Goal: Task Accomplishment & Management: Use online tool/utility

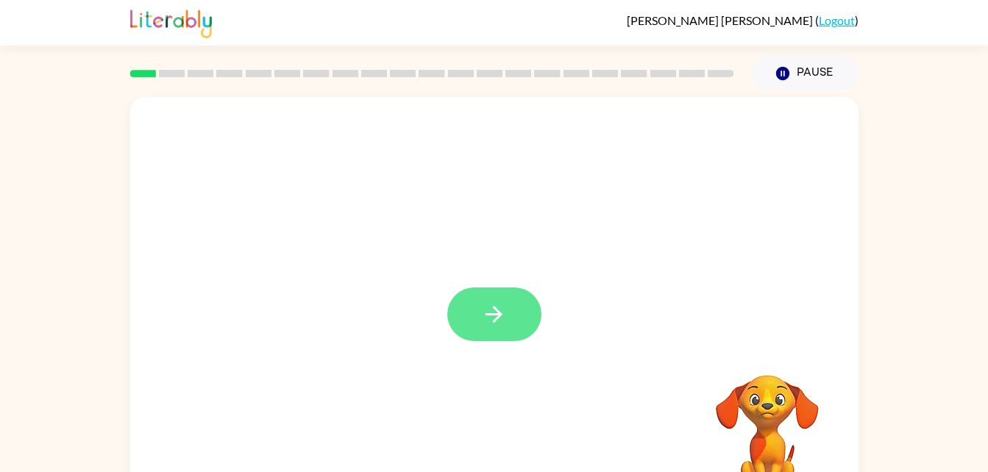
click at [508, 315] on button "button" at bounding box center [494, 315] width 94 height 54
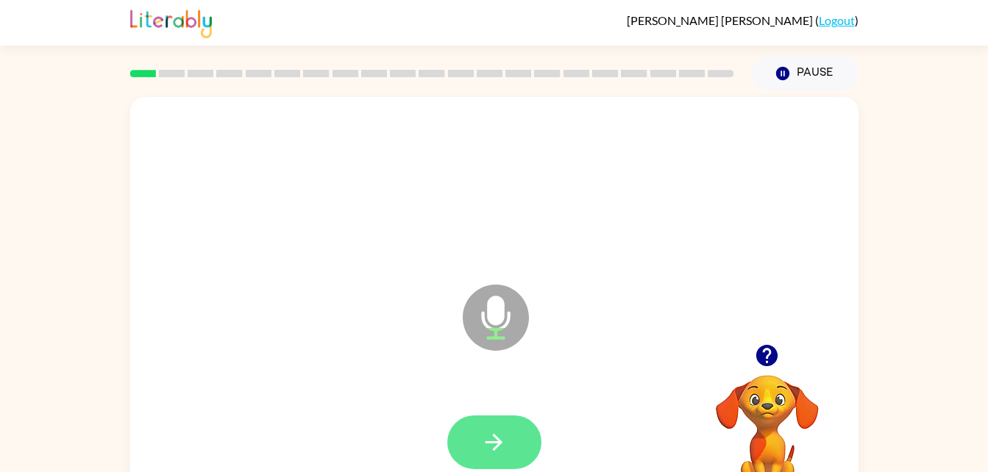
click at [485, 449] on icon "button" at bounding box center [494, 442] width 26 height 26
click at [513, 448] on button "button" at bounding box center [494, 442] width 94 height 54
click at [490, 443] on icon "button" at bounding box center [494, 442] width 26 height 26
click at [497, 439] on icon "button" at bounding box center [493, 442] width 17 height 17
click at [507, 449] on button "button" at bounding box center [494, 442] width 94 height 54
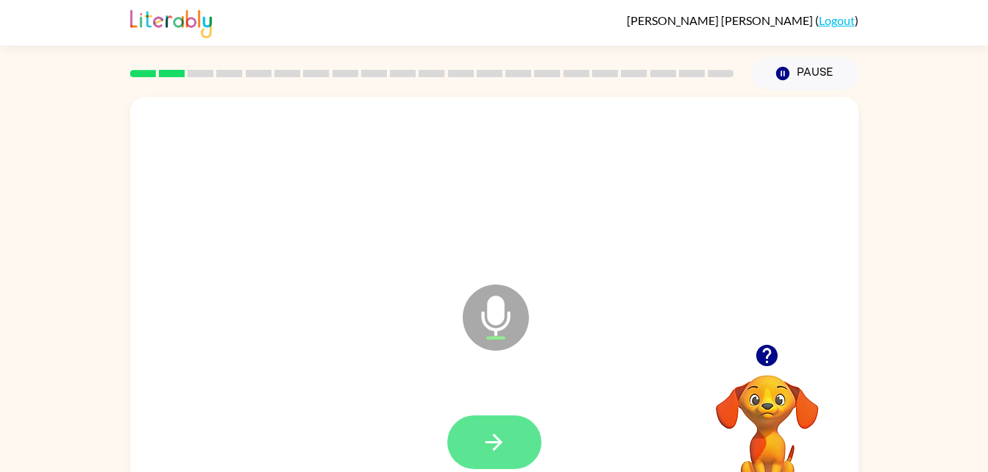
click at [502, 429] on icon "button" at bounding box center [494, 442] width 26 height 26
click at [499, 443] on icon "button" at bounding box center [493, 442] width 17 height 17
click at [498, 441] on icon "button" at bounding box center [493, 442] width 17 height 17
click at [513, 440] on button "button" at bounding box center [494, 442] width 94 height 54
click at [503, 452] on icon "button" at bounding box center [494, 442] width 26 height 26
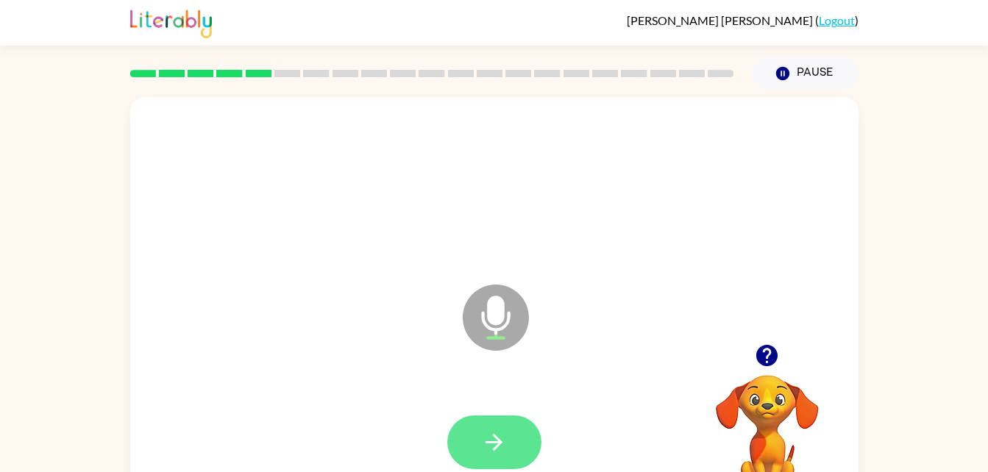
click at [492, 441] on icon "button" at bounding box center [493, 442] width 17 height 17
click at [505, 439] on icon "button" at bounding box center [494, 442] width 26 height 26
click at [502, 441] on icon "button" at bounding box center [494, 442] width 26 height 26
click at [518, 449] on button "button" at bounding box center [494, 442] width 94 height 54
click at [477, 441] on button "button" at bounding box center [494, 442] width 94 height 54
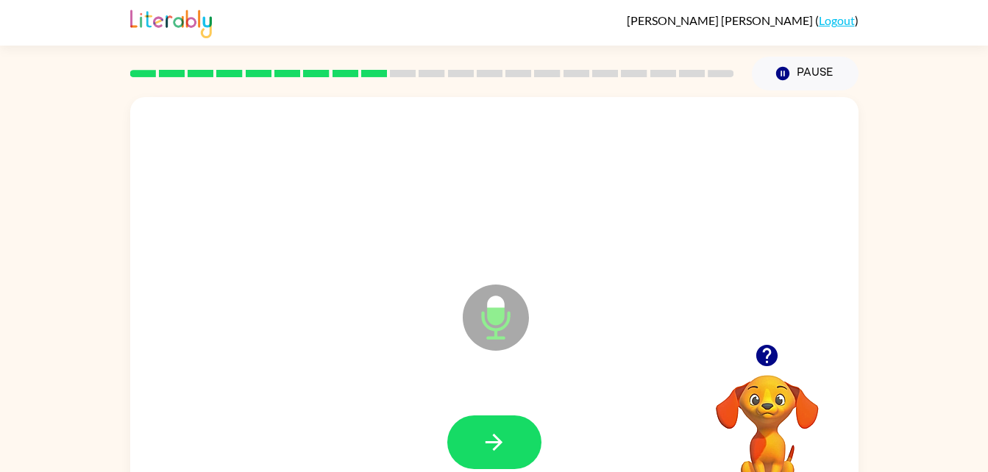
click at [508, 315] on icon "Microphone The Microphone is here when it is your turn to talk" at bounding box center [569, 336] width 221 height 110
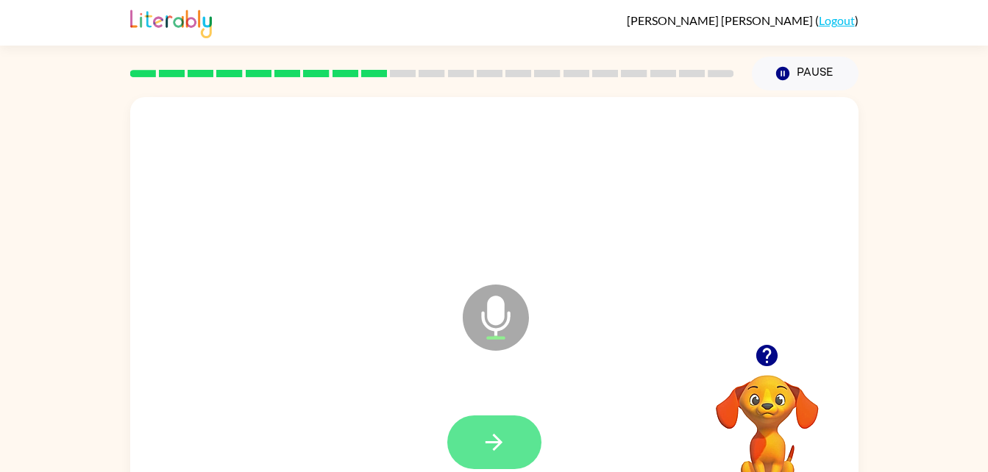
click at [490, 429] on icon "button" at bounding box center [494, 442] width 26 height 26
click at [489, 440] on icon "button" at bounding box center [494, 442] width 26 height 26
click at [507, 448] on button "button" at bounding box center [494, 442] width 94 height 54
click at [509, 449] on button "button" at bounding box center [494, 442] width 94 height 54
click at [497, 442] on icon "button" at bounding box center [493, 442] width 17 height 17
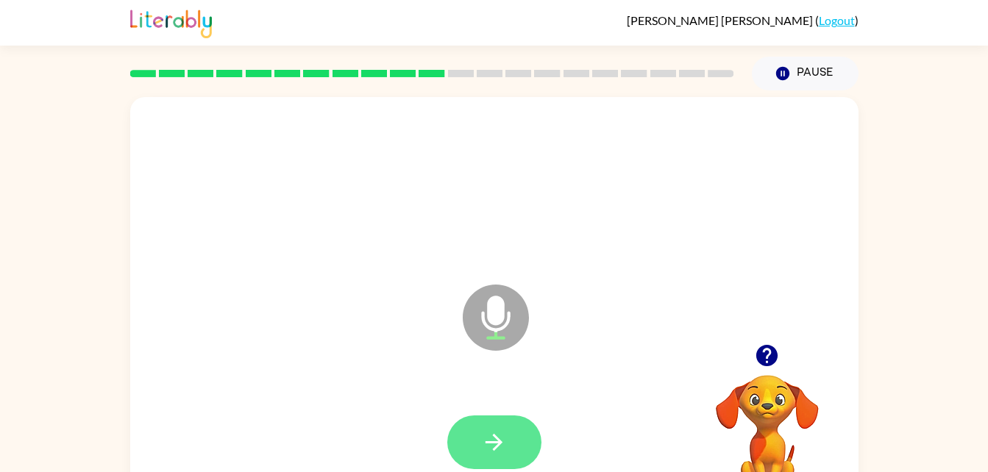
click at [482, 451] on icon "button" at bounding box center [494, 442] width 26 height 26
click at [498, 446] on icon "button" at bounding box center [493, 442] width 17 height 17
click at [479, 446] on button "button" at bounding box center [494, 442] width 94 height 54
click at [502, 421] on button "button" at bounding box center [494, 442] width 94 height 54
click at [491, 450] on icon "button" at bounding box center [494, 442] width 26 height 26
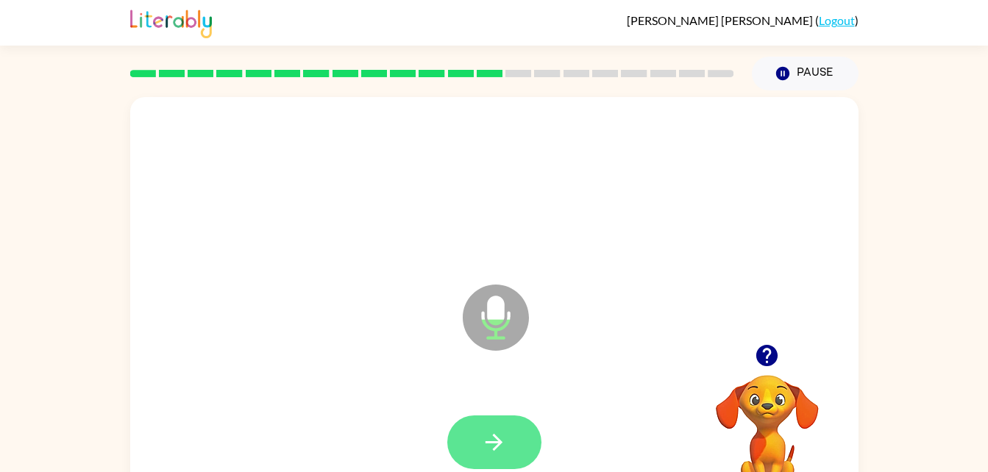
click at [503, 442] on icon "button" at bounding box center [494, 442] width 26 height 26
click at [502, 446] on icon "button" at bounding box center [494, 442] width 26 height 26
click at [499, 455] on button "button" at bounding box center [494, 442] width 94 height 54
click at [503, 459] on button "button" at bounding box center [494, 442] width 94 height 54
click at [482, 452] on icon "button" at bounding box center [494, 442] width 26 height 26
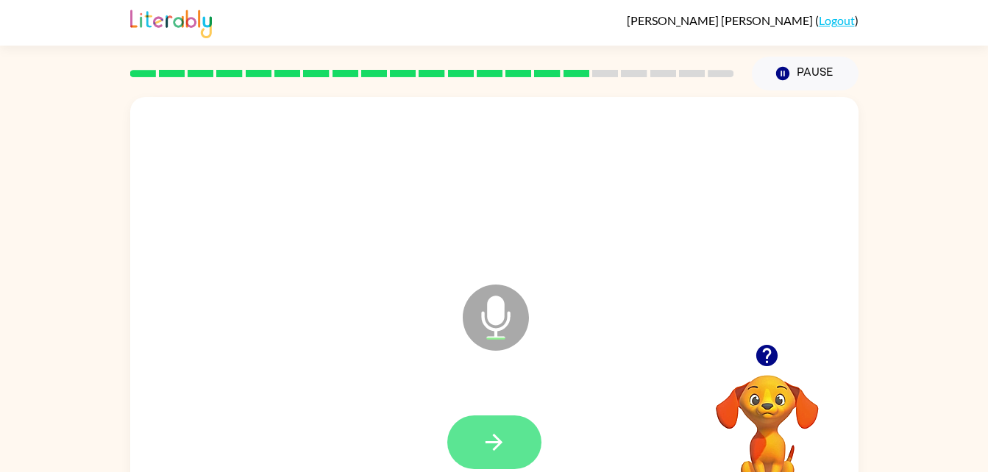
click at [504, 435] on icon "button" at bounding box center [494, 442] width 26 height 26
click at [512, 438] on button "button" at bounding box center [494, 442] width 94 height 54
click at [495, 443] on icon "button" at bounding box center [493, 442] width 17 height 17
click at [495, 449] on icon "button" at bounding box center [493, 442] width 17 height 17
click at [494, 446] on icon "button" at bounding box center [494, 442] width 26 height 26
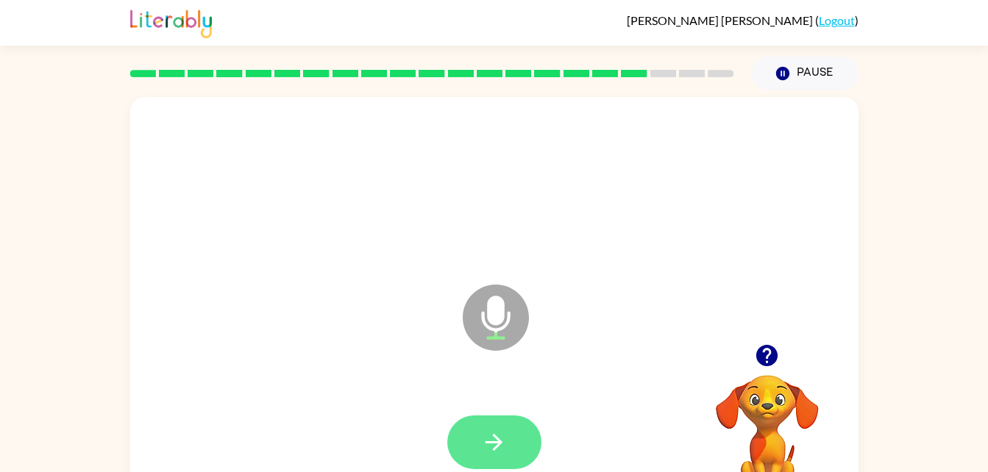
click at [495, 450] on icon "button" at bounding box center [494, 442] width 26 height 26
click at [515, 459] on button "button" at bounding box center [494, 442] width 94 height 54
click at [499, 435] on icon "button" at bounding box center [494, 442] width 26 height 26
click at [510, 448] on button "button" at bounding box center [494, 442] width 94 height 54
click at [491, 451] on icon "button" at bounding box center [494, 442] width 26 height 26
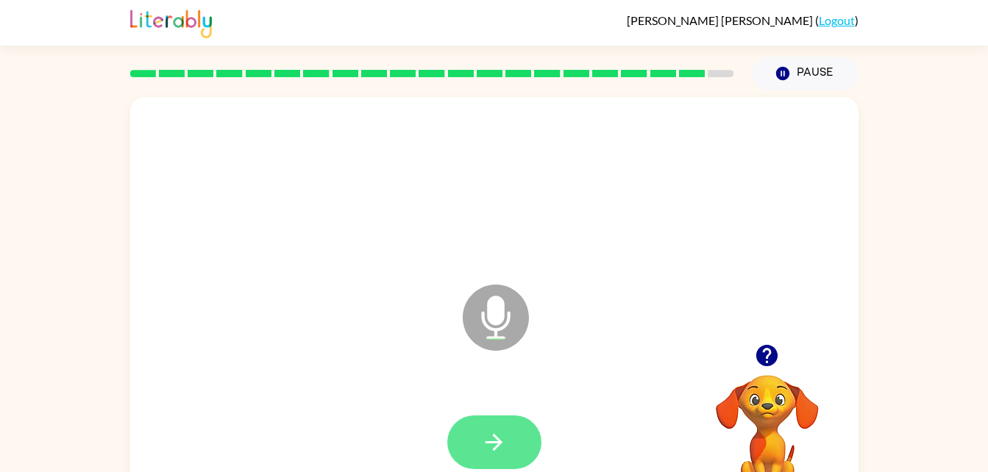
click at [493, 449] on icon "button" at bounding box center [493, 442] width 17 height 17
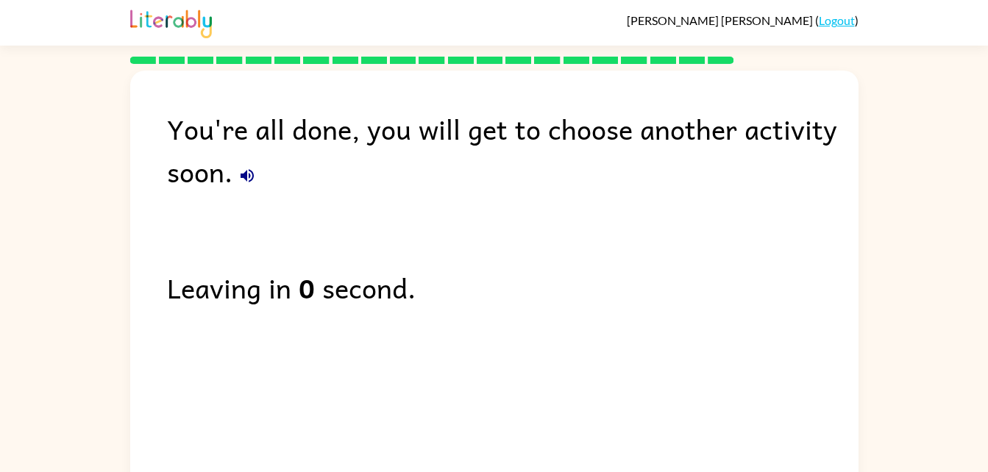
click at [238, 185] on button "button" at bounding box center [246, 175] width 29 height 29
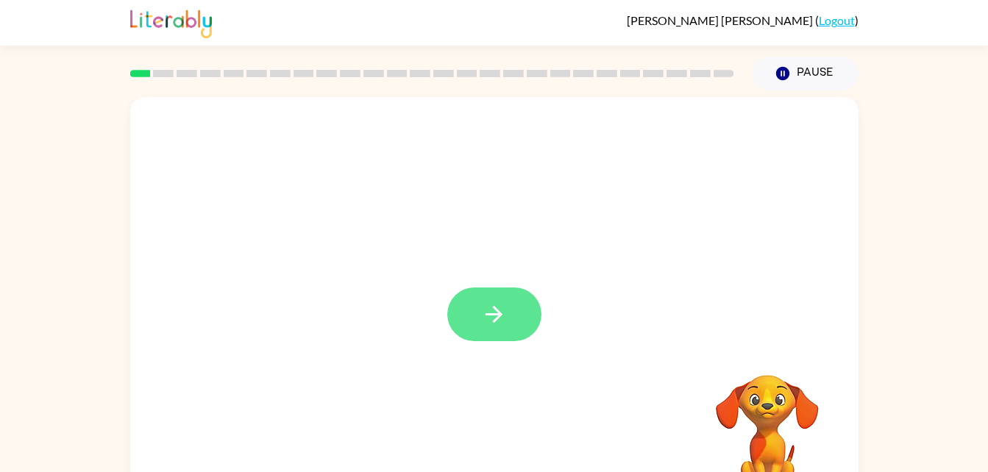
click at [475, 307] on button "button" at bounding box center [494, 315] width 94 height 54
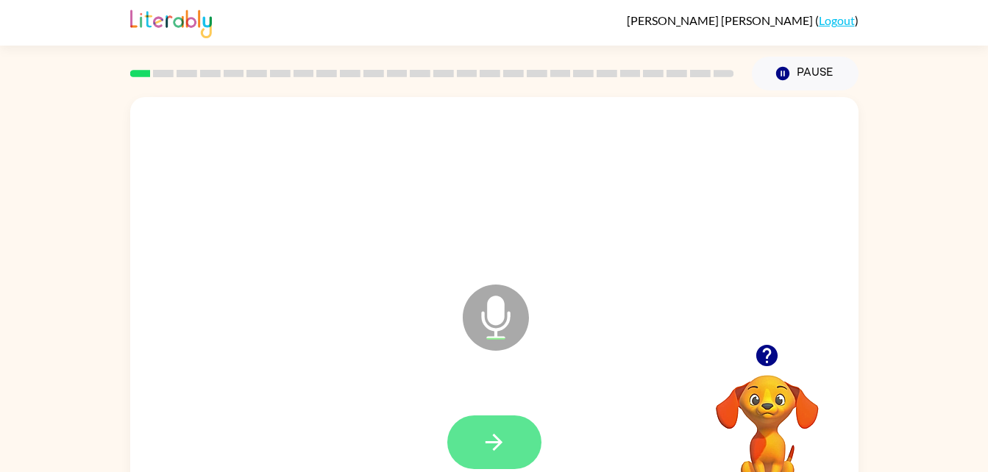
click at [487, 436] on icon "button" at bounding box center [494, 442] width 26 height 26
click at [482, 446] on icon "button" at bounding box center [494, 442] width 26 height 26
click at [488, 436] on icon "button" at bounding box center [494, 442] width 26 height 26
click at [485, 449] on icon "button" at bounding box center [494, 442] width 26 height 26
click at [486, 437] on icon "button" at bounding box center [494, 442] width 26 height 26
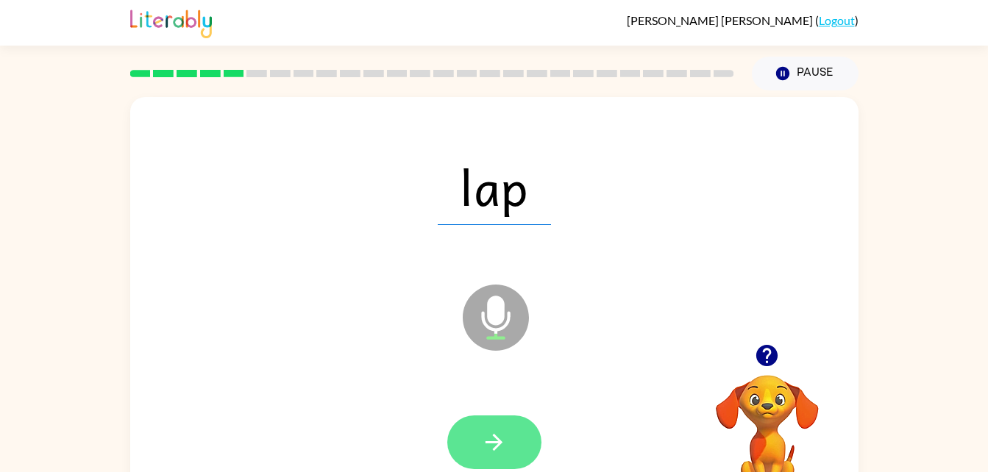
click at [489, 441] on icon "button" at bounding box center [493, 442] width 17 height 17
click at [511, 449] on button "button" at bounding box center [494, 442] width 94 height 54
click at [489, 445] on icon "button" at bounding box center [494, 442] width 26 height 26
click at [482, 468] on button "button" at bounding box center [494, 442] width 94 height 54
click at [489, 443] on icon "button" at bounding box center [493, 442] width 17 height 17
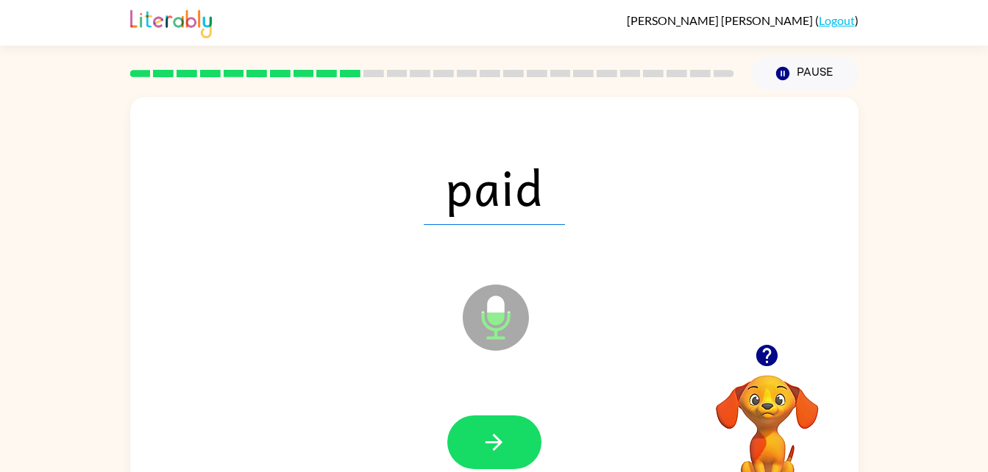
click at [430, 229] on div "paid" at bounding box center [494, 186] width 699 height 121
click at [498, 243] on icon at bounding box center [495, 284] width 37 height 110
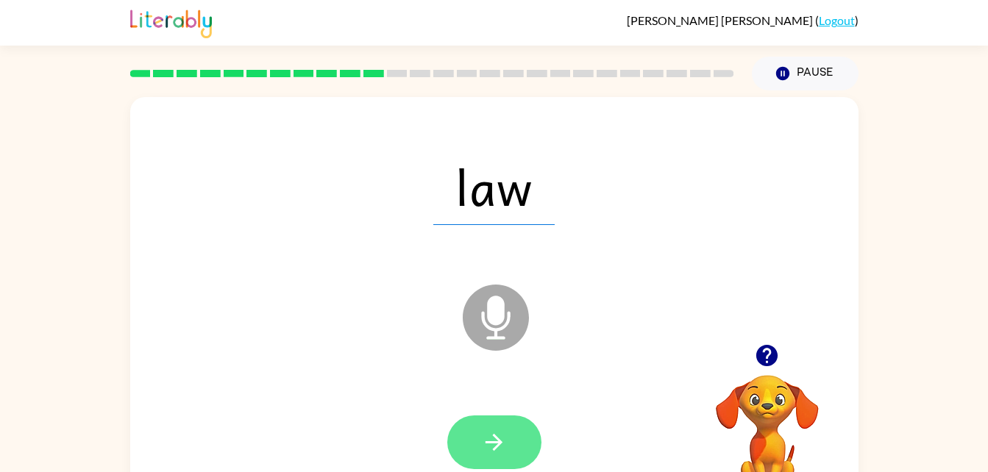
click at [496, 446] on icon "button" at bounding box center [494, 442] width 26 height 26
click at [482, 450] on icon "button" at bounding box center [494, 442] width 26 height 26
click at [497, 447] on icon "button" at bounding box center [493, 442] width 17 height 17
click at [496, 445] on icon "button" at bounding box center [494, 442] width 26 height 26
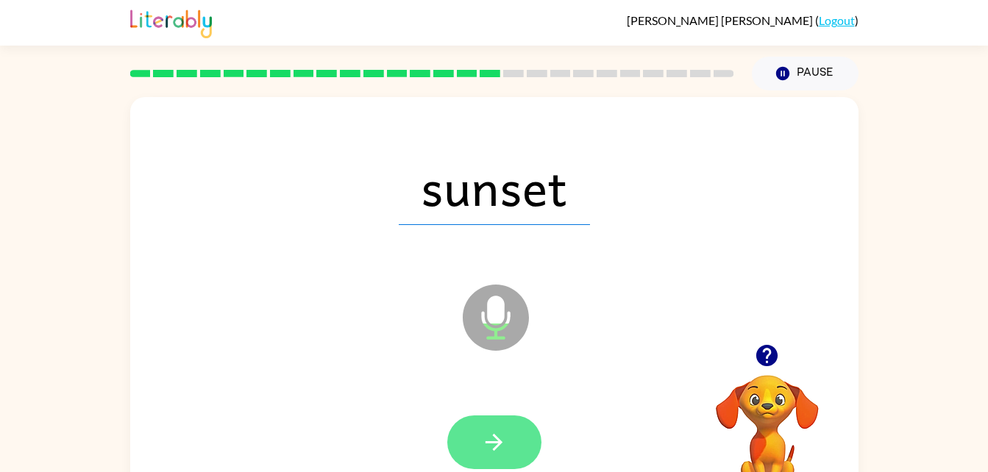
click at [504, 447] on icon "button" at bounding box center [494, 442] width 26 height 26
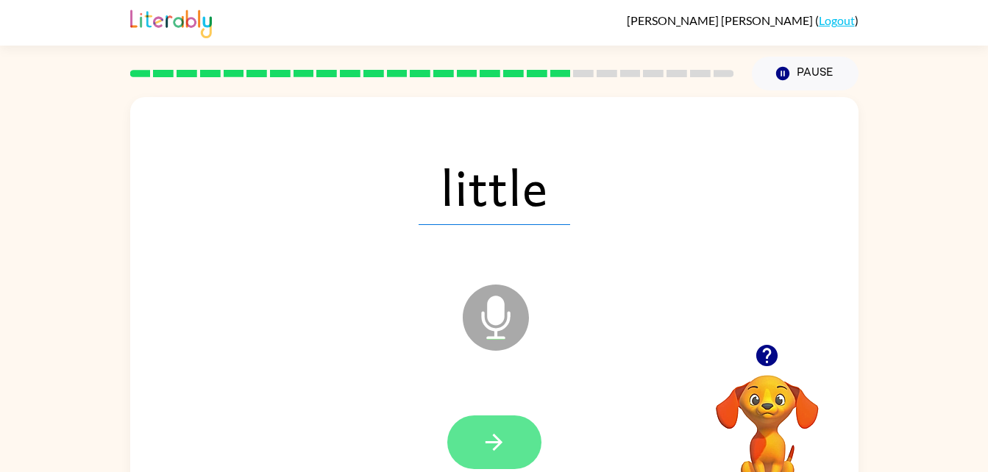
click at [483, 440] on icon "button" at bounding box center [494, 442] width 26 height 26
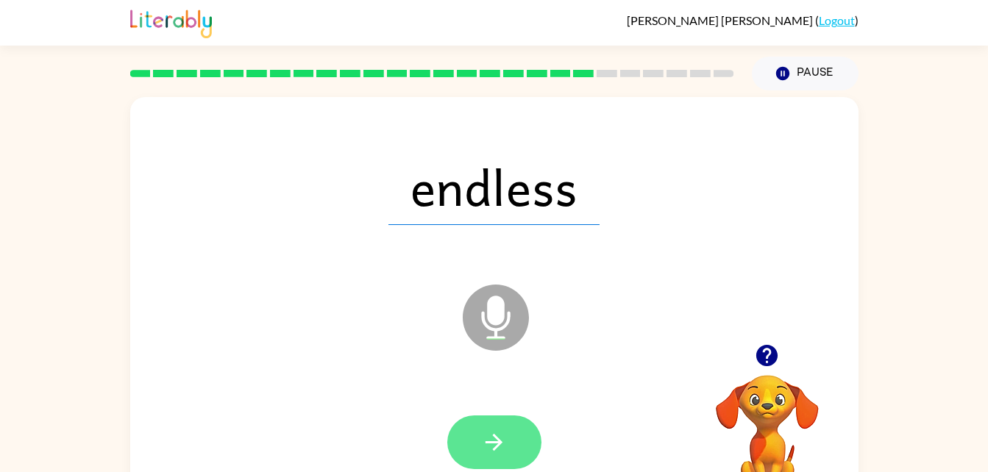
click at [476, 436] on button "button" at bounding box center [494, 442] width 94 height 54
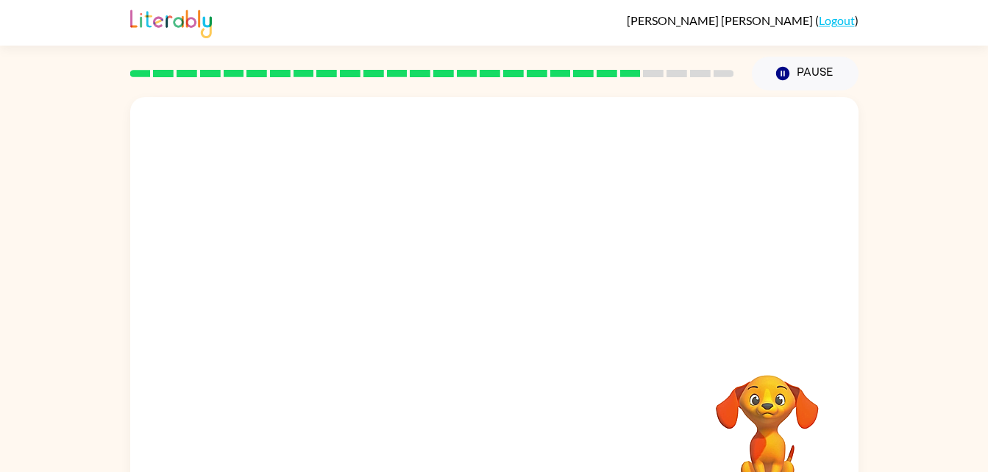
click at [502, 442] on div "Your browser must support playing .mp4 files to use Literably. Please try using…" at bounding box center [494, 307] width 728 height 420
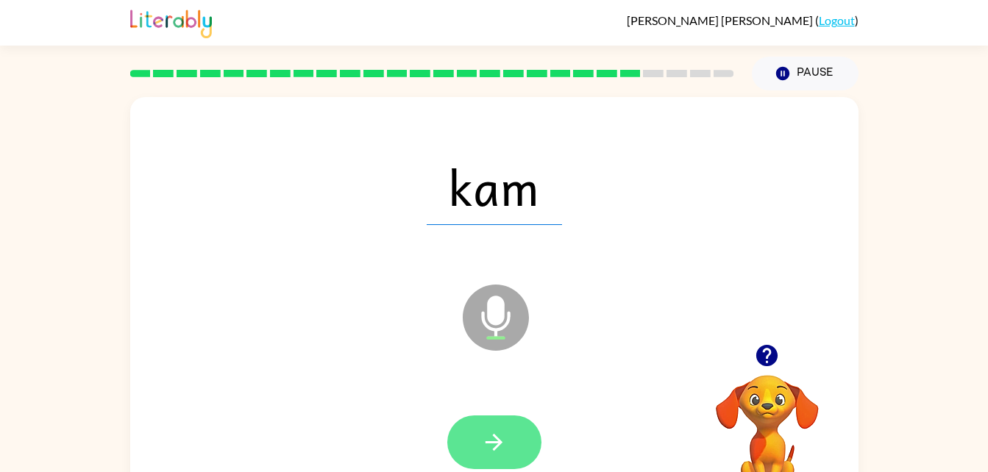
click at [468, 454] on button "button" at bounding box center [494, 442] width 94 height 54
click at [485, 432] on icon "button" at bounding box center [494, 442] width 26 height 26
click at [471, 438] on button "button" at bounding box center [494, 442] width 94 height 54
click at [491, 448] on icon "button" at bounding box center [494, 442] width 26 height 26
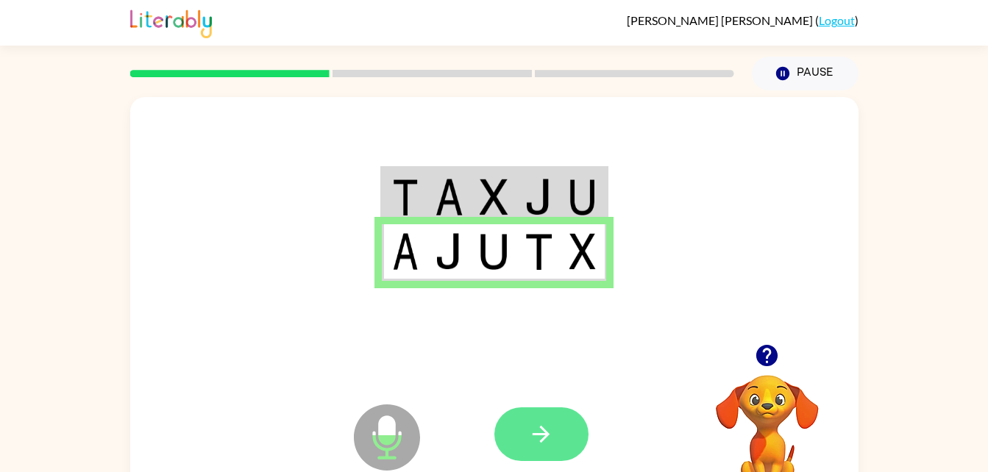
click at [541, 442] on icon "button" at bounding box center [540, 434] width 17 height 17
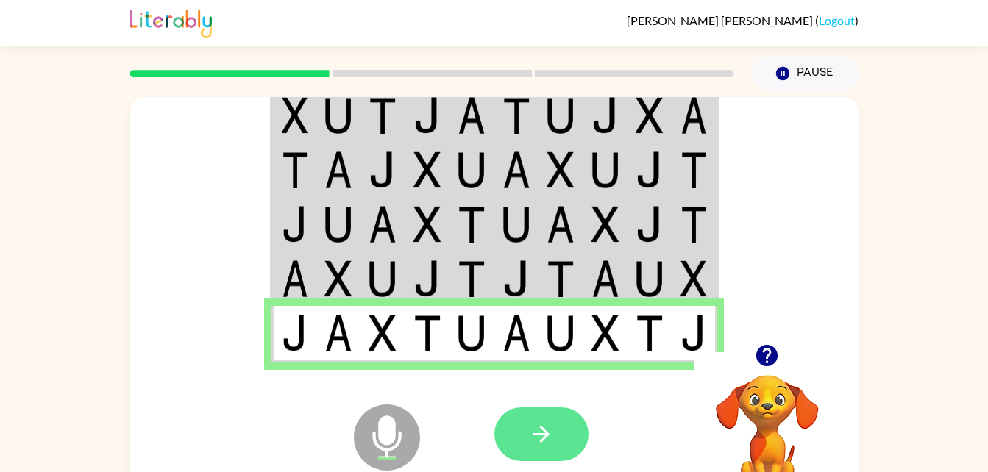
click at [554, 428] on button "button" at bounding box center [541, 434] width 94 height 54
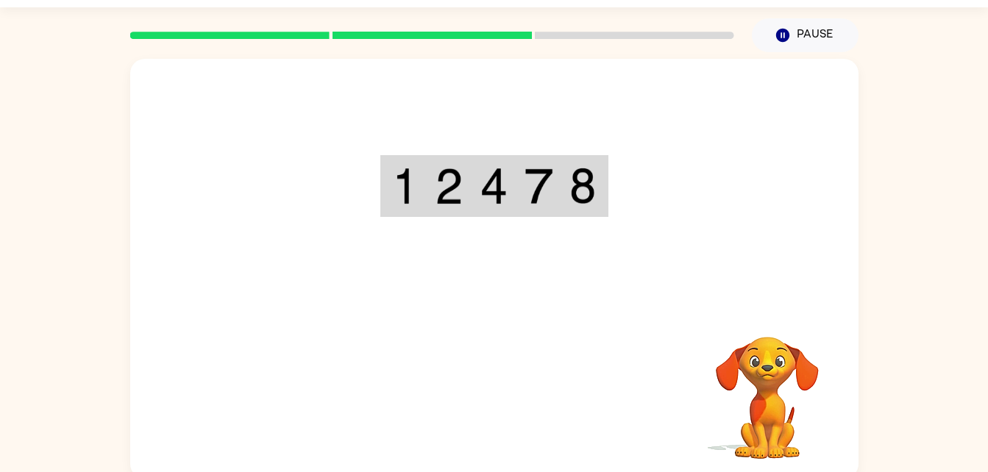
scroll to position [45, 0]
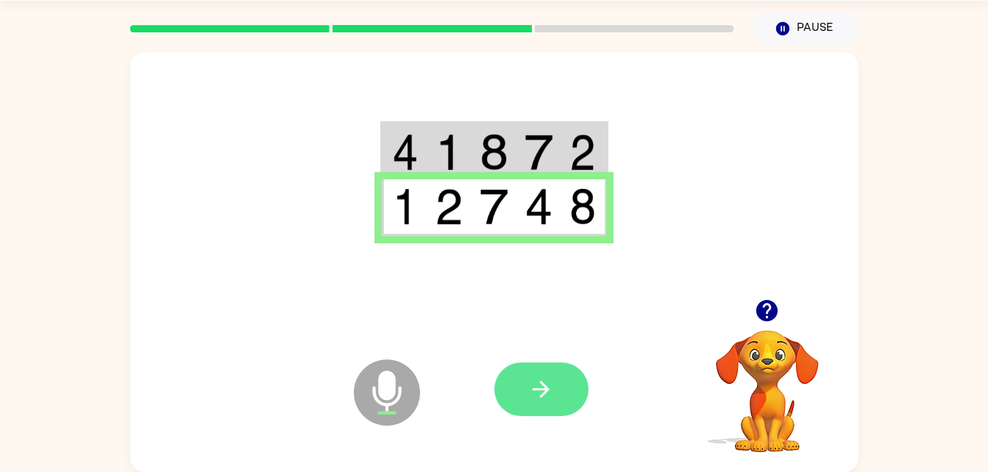
click at [532, 382] on icon "button" at bounding box center [541, 390] width 26 height 26
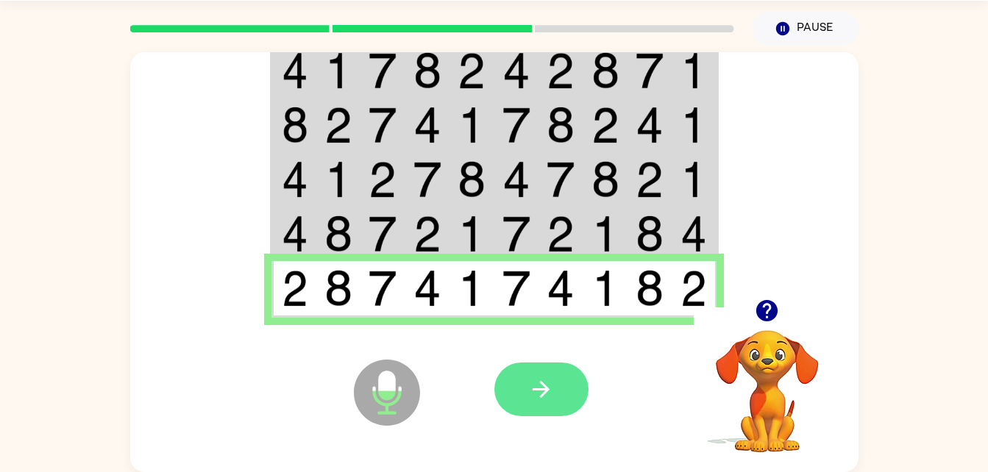
click at [529, 385] on icon "button" at bounding box center [541, 390] width 26 height 26
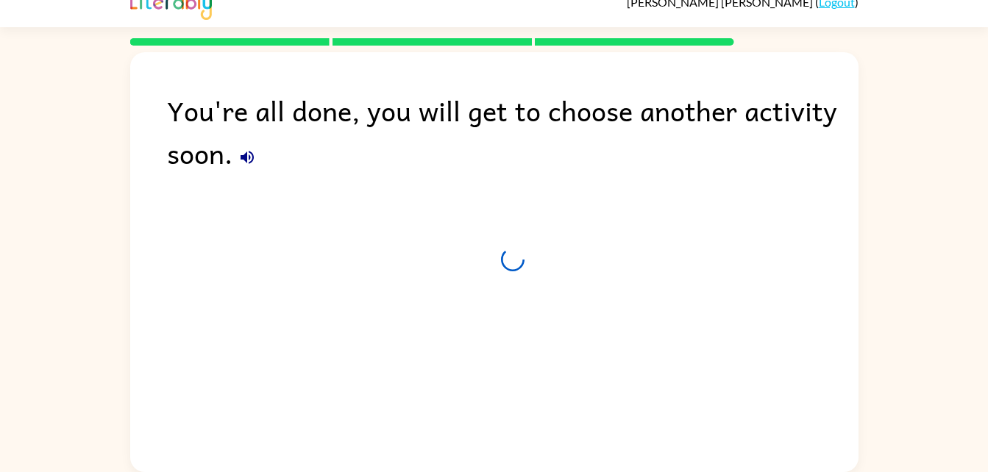
scroll to position [18, 0]
